Goal: Task Accomplishment & Management: Manage account settings

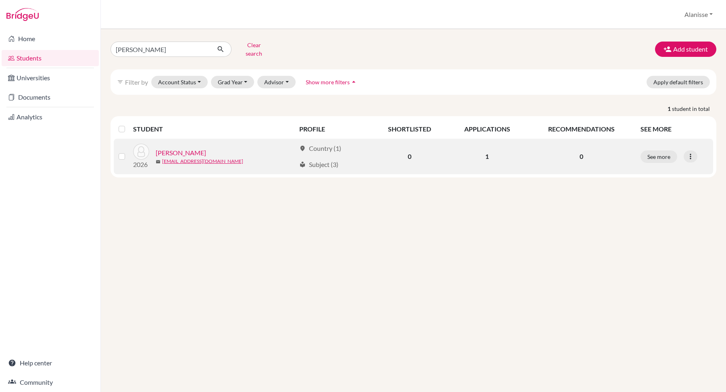
click at [180, 148] on link "[PERSON_NAME]" at bounding box center [181, 153] width 50 height 10
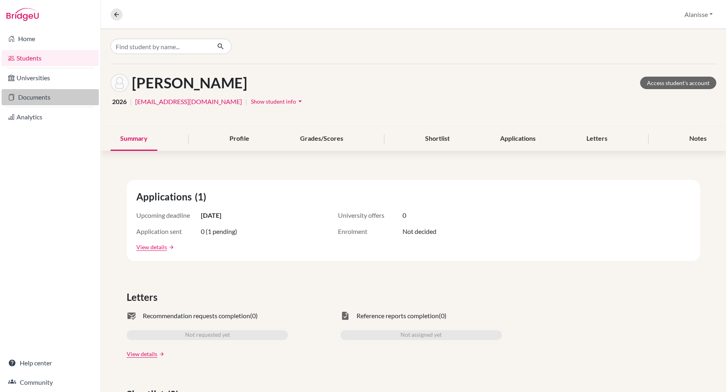
click at [59, 100] on link "Documents" at bounding box center [50, 97] width 97 height 16
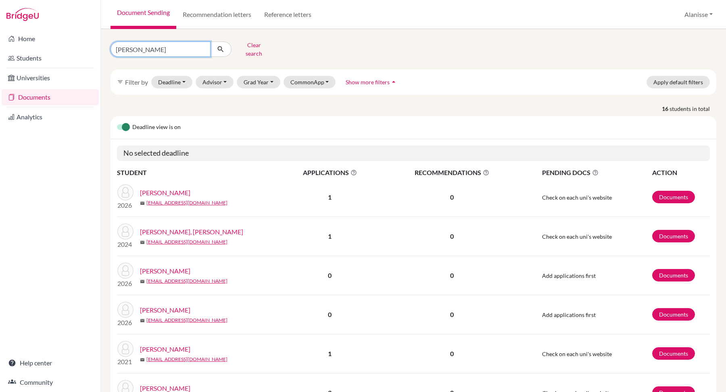
click at [150, 45] on input "Garcia" at bounding box center [161, 49] width 100 height 15
type input "G"
type input "vance"
click button "submit" at bounding box center [220, 49] width 21 height 15
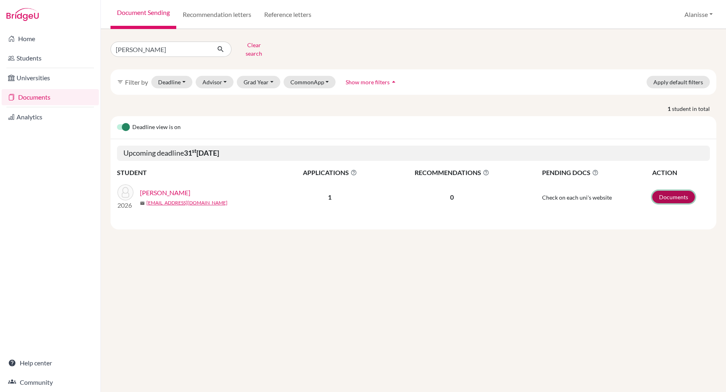
click at [658, 193] on link "Documents" at bounding box center [673, 197] width 43 height 13
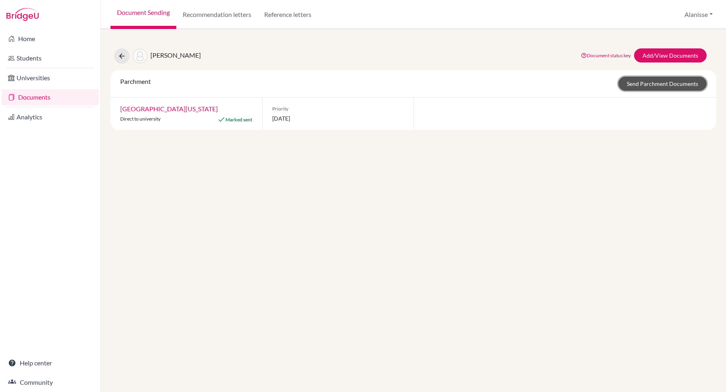
click at [629, 85] on link "Send Parchment Documents" at bounding box center [663, 84] width 88 height 14
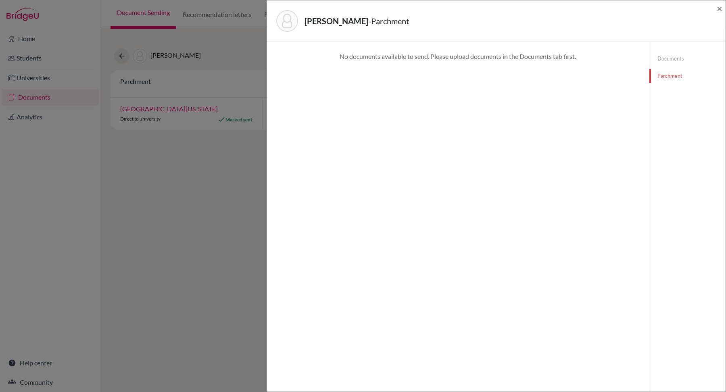
click at [663, 57] on link "Documents" at bounding box center [688, 59] width 76 height 14
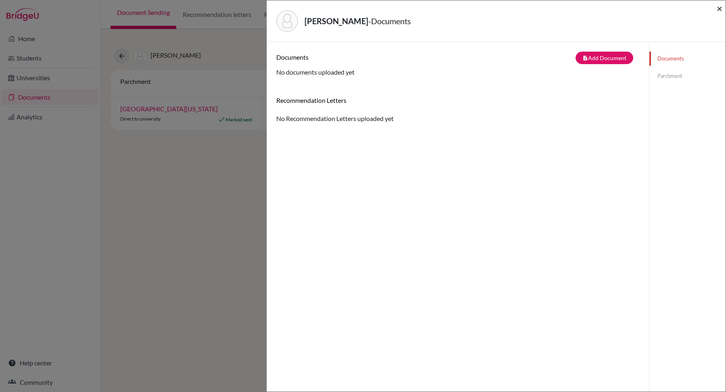
click at [721, 10] on span "×" at bounding box center [720, 8] width 6 height 12
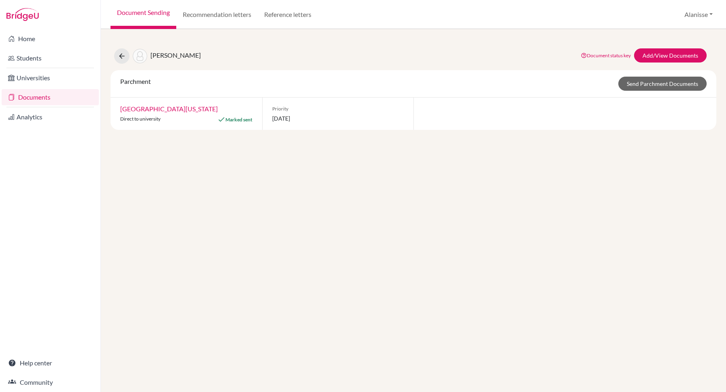
click at [39, 96] on link "Documents" at bounding box center [50, 97] width 97 height 16
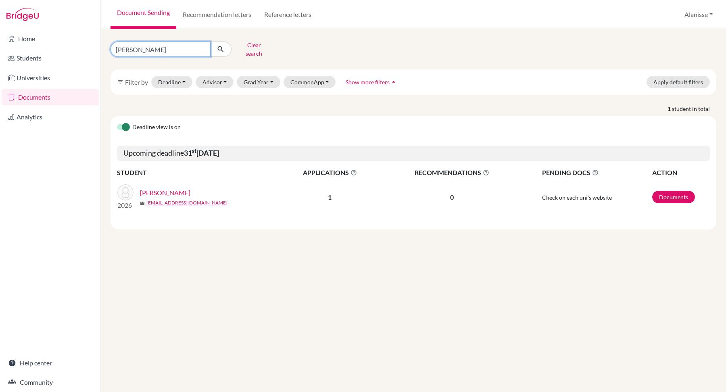
click at [167, 49] on input "vance" at bounding box center [161, 49] width 100 height 15
type input "v"
type input "gross"
click button "submit" at bounding box center [220, 49] width 21 height 15
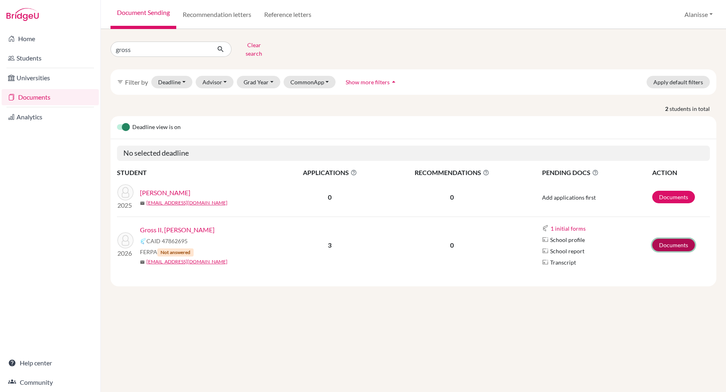
click at [662, 240] on link "Documents" at bounding box center [673, 245] width 43 height 13
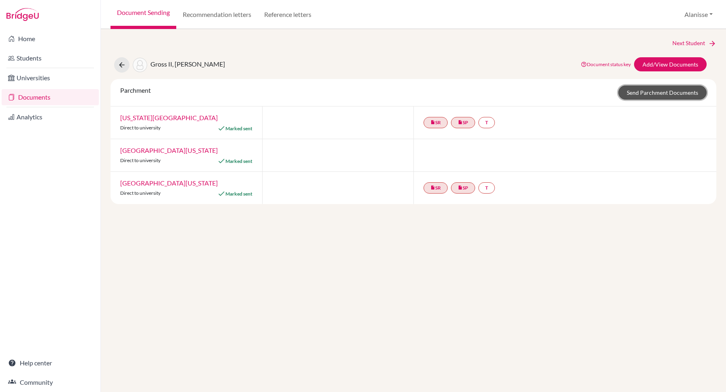
click at [653, 94] on link "Send Parchment Documents" at bounding box center [663, 93] width 88 height 14
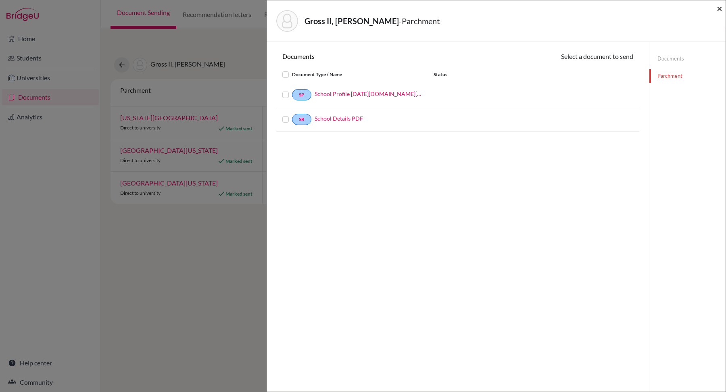
click at [719, 8] on span "×" at bounding box center [720, 8] width 6 height 12
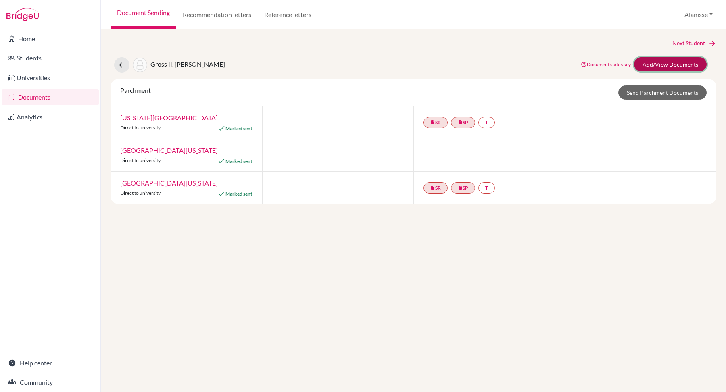
click at [671, 60] on link "Add/View Documents" at bounding box center [670, 64] width 73 height 14
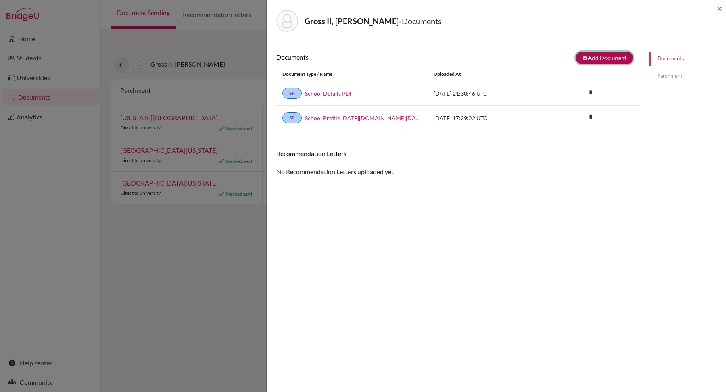
click at [587, 57] on icon "note_add" at bounding box center [586, 58] width 6 height 6
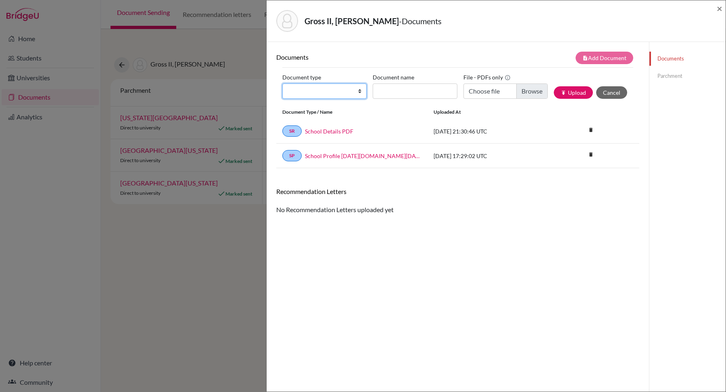
click at [326, 94] on select "Change explanation for Common App reports Counselor recommendation Internationa…" at bounding box center [324, 91] width 84 height 15
select select "2"
click at [397, 87] on input "Document name" at bounding box center [415, 91] width 84 height 15
type input "Initial"
click at [524, 89] on input "Choose file" at bounding box center [506, 91] width 84 height 15
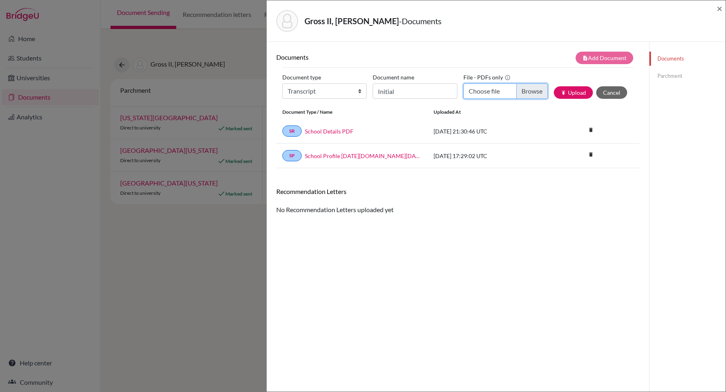
type input "C:\fakepath\B. Gross - Initial.pdf"
click at [575, 90] on button "publish Upload" at bounding box center [573, 92] width 39 height 13
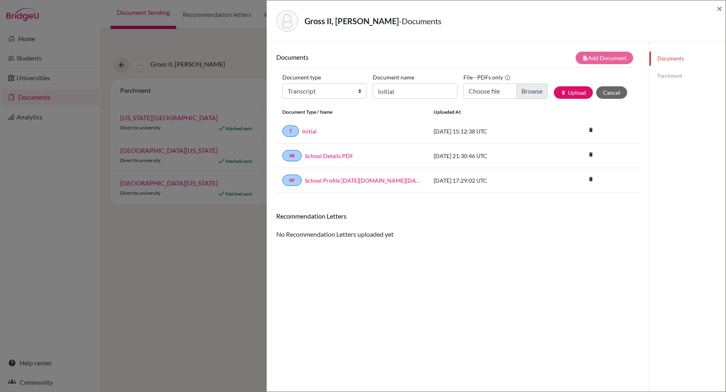
click at [667, 75] on link "Parchment" at bounding box center [688, 76] width 76 height 14
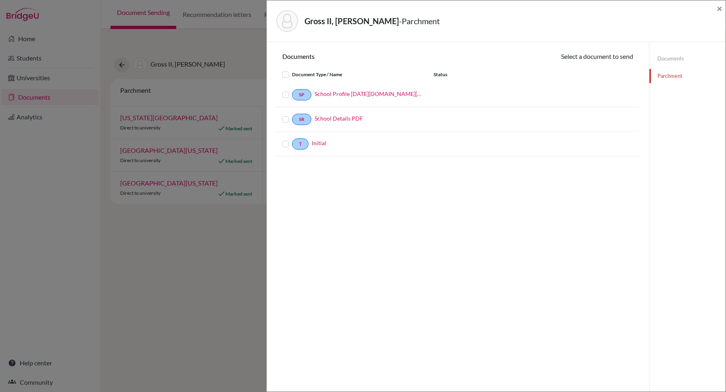
click at [292, 70] on label at bounding box center [292, 70] width 0 height 0
click at [0, 0] on input "checkbox" at bounding box center [0, 0] width 0 height 0
click at [607, 61] on button "Continue" at bounding box center [611, 58] width 45 height 13
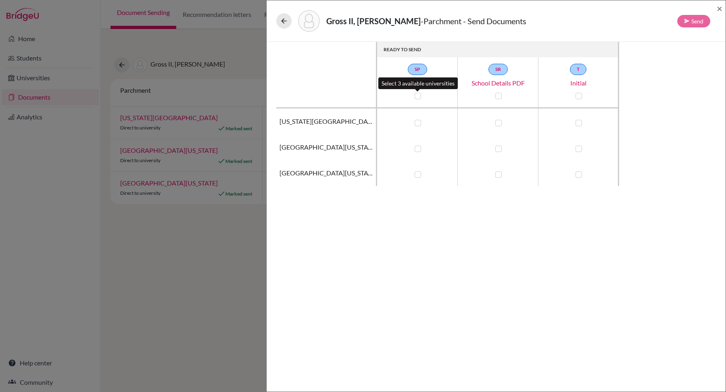
click at [420, 96] on label at bounding box center [418, 96] width 6 height 6
click at [419, 96] on input "checkbox" at bounding box center [416, 95] width 6 height 8
checkbox input "true"
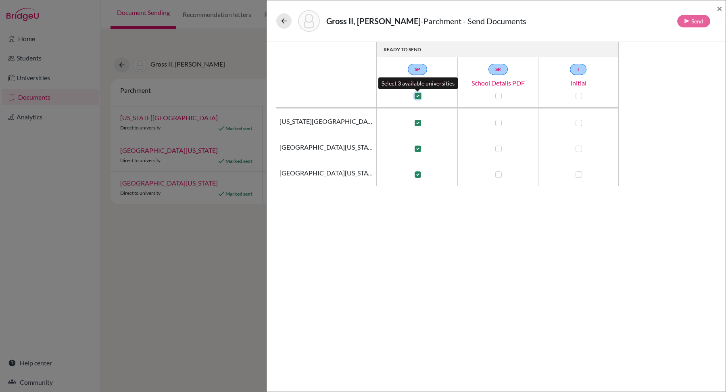
checkbox input "true"
click at [498, 96] on label at bounding box center [498, 96] width 6 height 6
click at [498, 96] on input "checkbox" at bounding box center [496, 95] width 6 height 8
checkbox input "true"
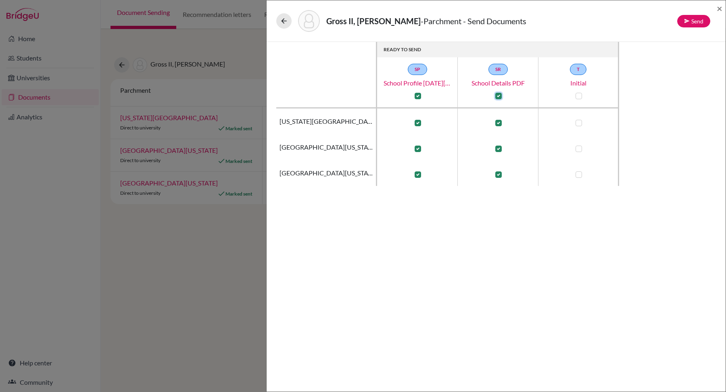
checkbox input "true"
click at [577, 98] on label at bounding box center [579, 96] width 6 height 6
click at [577, 98] on input "checkbox" at bounding box center [577, 95] width 6 height 8
checkbox input "true"
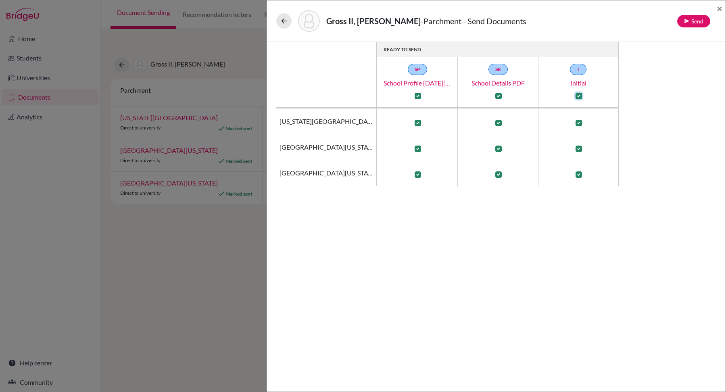
checkbox input "true"
click at [700, 20] on button "Send" at bounding box center [693, 21] width 33 height 13
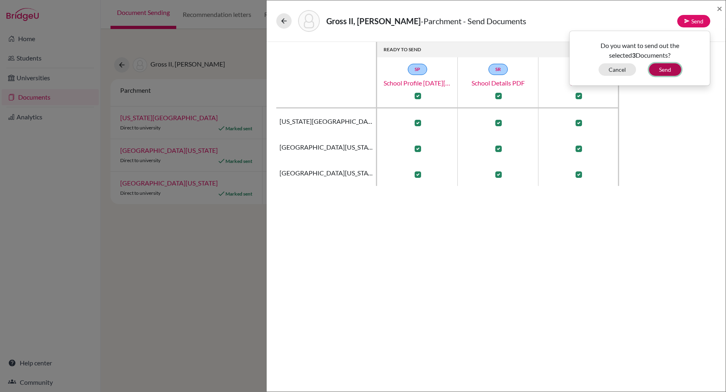
click at [670, 69] on button "Send" at bounding box center [665, 69] width 32 height 13
checkbox input "false"
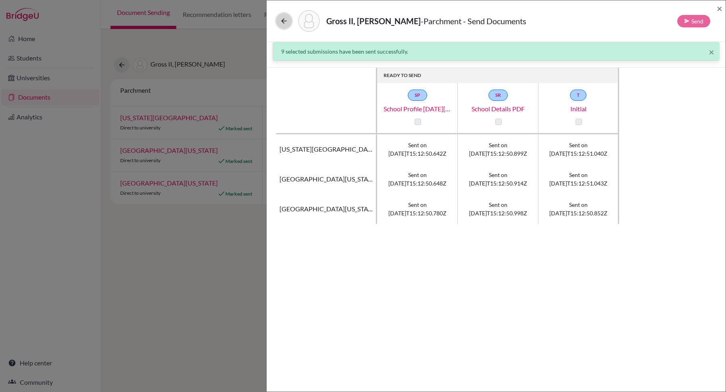
click at [288, 19] on icon at bounding box center [284, 21] width 8 height 8
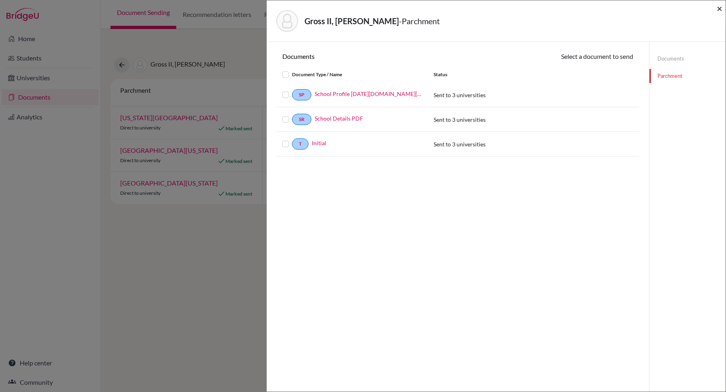
click at [720, 8] on span "×" at bounding box center [720, 8] width 6 height 12
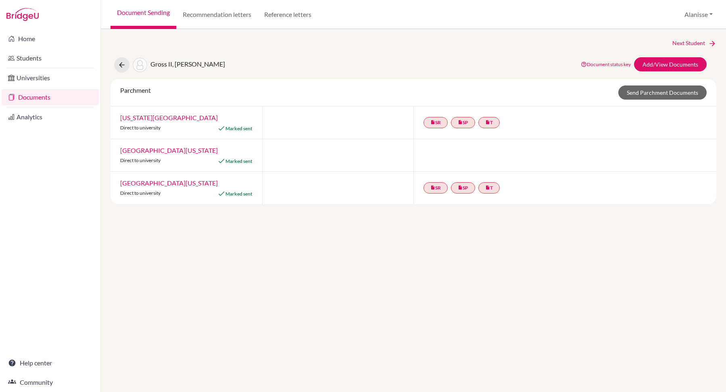
click at [53, 95] on link "Documents" at bounding box center [50, 97] width 97 height 16
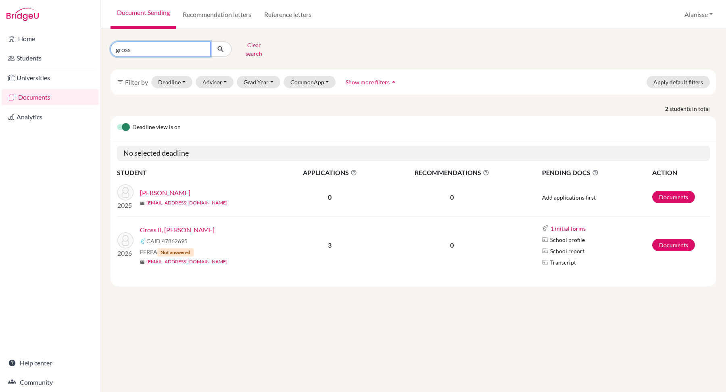
click at [147, 46] on input "gross" at bounding box center [161, 49] width 100 height 15
type input "g"
type input "flet"
click button "submit" at bounding box center [220, 49] width 21 height 15
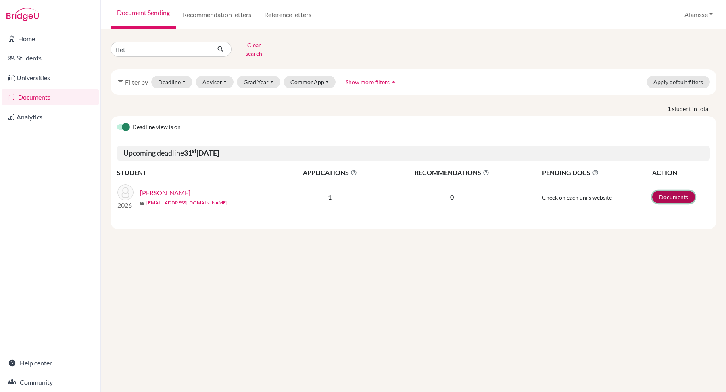
click at [681, 194] on link "Documents" at bounding box center [673, 197] width 43 height 13
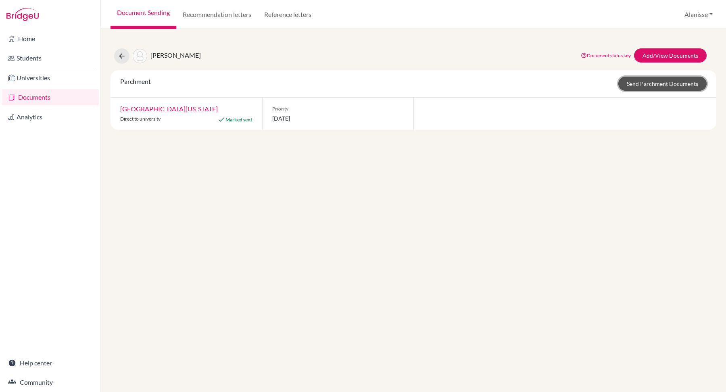
click at [654, 83] on link "Send Parchment Documents" at bounding box center [663, 84] width 88 height 14
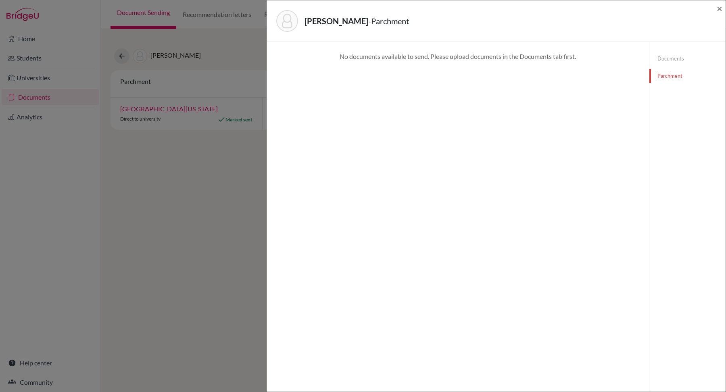
click at [671, 59] on link "Documents" at bounding box center [688, 59] width 76 height 14
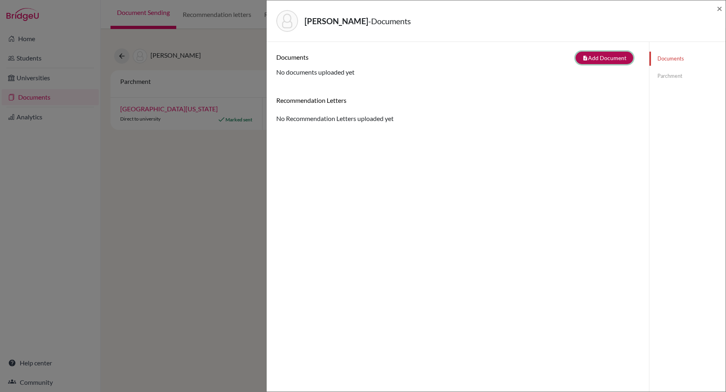
click at [598, 55] on button "note_add Add Document" at bounding box center [605, 58] width 58 height 13
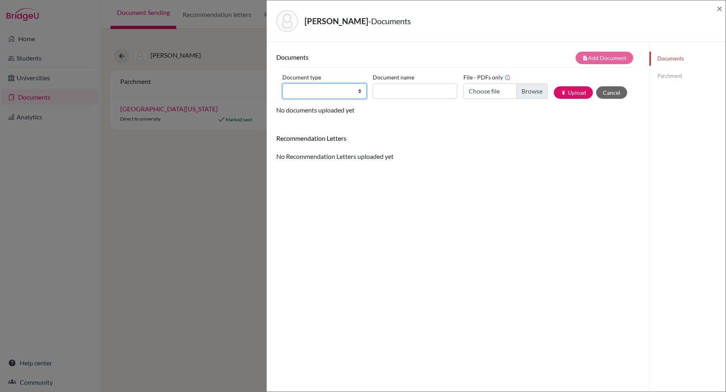
click at [321, 92] on select "Change explanation for Common App reports Counselor recommendation Internationa…" at bounding box center [324, 91] width 84 height 15
select select "2"
click at [428, 92] on input "Document name" at bounding box center [415, 91] width 84 height 15
type input "Initial"
click at [533, 93] on input "Choose file" at bounding box center [506, 91] width 84 height 15
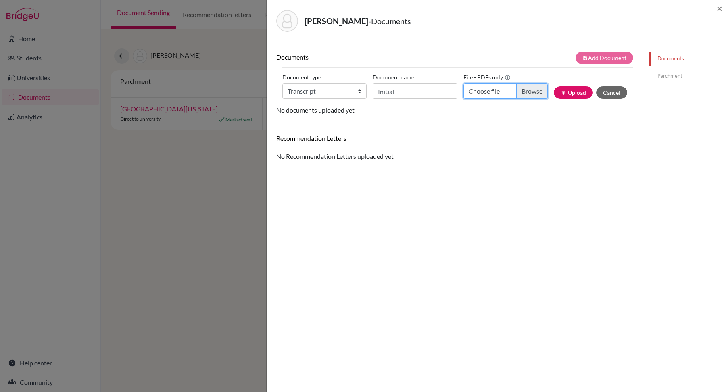
type input "C:\fakepath\[PERSON_NAME] - Initial.pdf"
click at [567, 96] on button "publish Upload" at bounding box center [573, 92] width 39 height 13
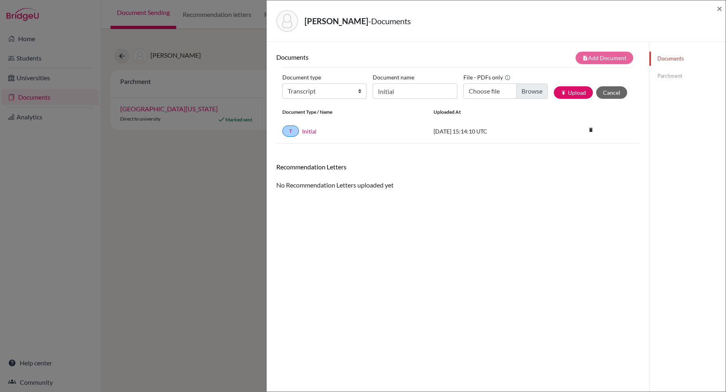
click at [663, 76] on link "Parchment" at bounding box center [688, 76] width 76 height 14
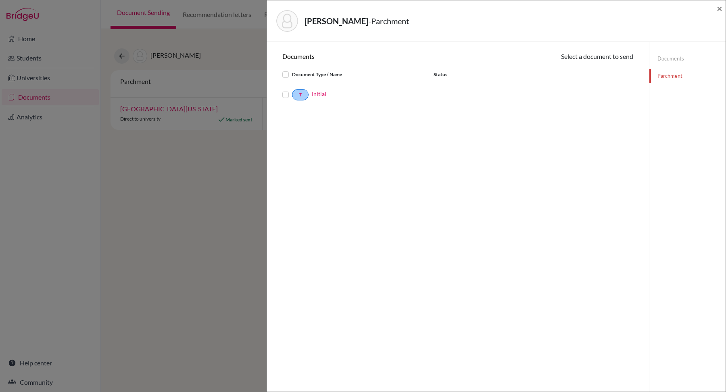
click at [292, 90] on label at bounding box center [292, 90] width 0 height 0
click at [0, 0] on input "checkbox" at bounding box center [0, 0] width 0 height 0
click at [614, 53] on button "Continue" at bounding box center [611, 58] width 45 height 13
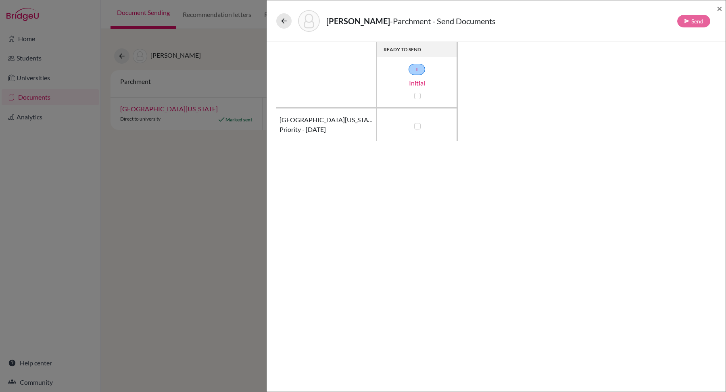
click at [415, 96] on label at bounding box center [417, 96] width 6 height 6
click at [415, 96] on input "checkbox" at bounding box center [415, 95] width 6 height 8
checkbox input "true"
click at [694, 19] on button "Send" at bounding box center [693, 21] width 33 height 13
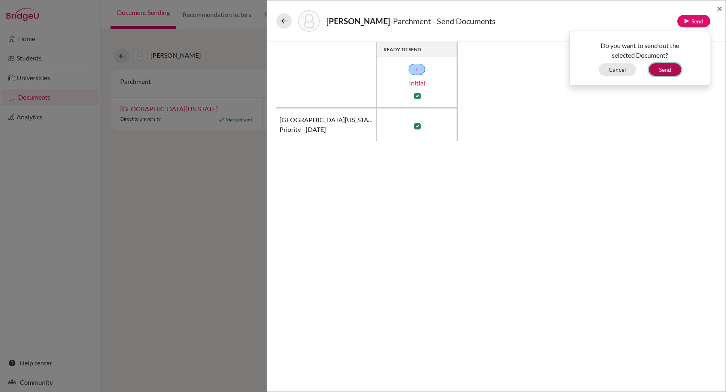
click at [664, 69] on button "Send" at bounding box center [665, 69] width 32 height 13
checkbox input "false"
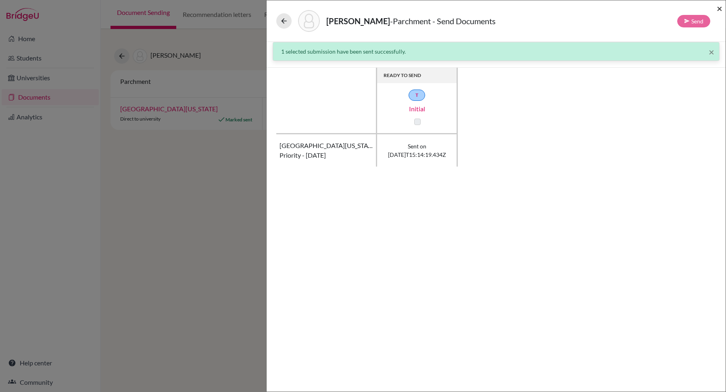
click at [719, 10] on span "×" at bounding box center [720, 8] width 6 height 12
